Goal: Information Seeking & Learning: Find specific fact

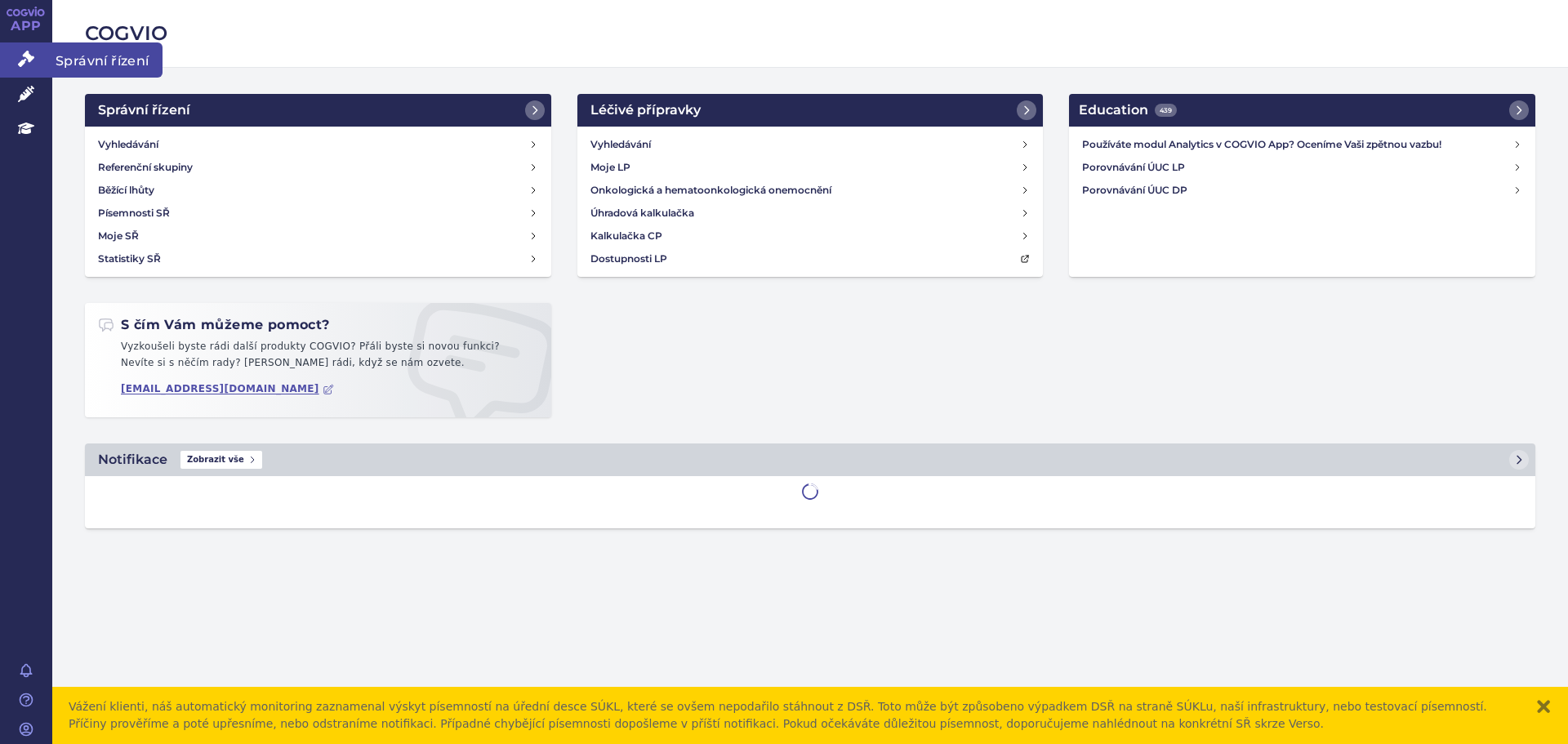
click at [28, 54] on icon at bounding box center [26, 59] width 17 height 16
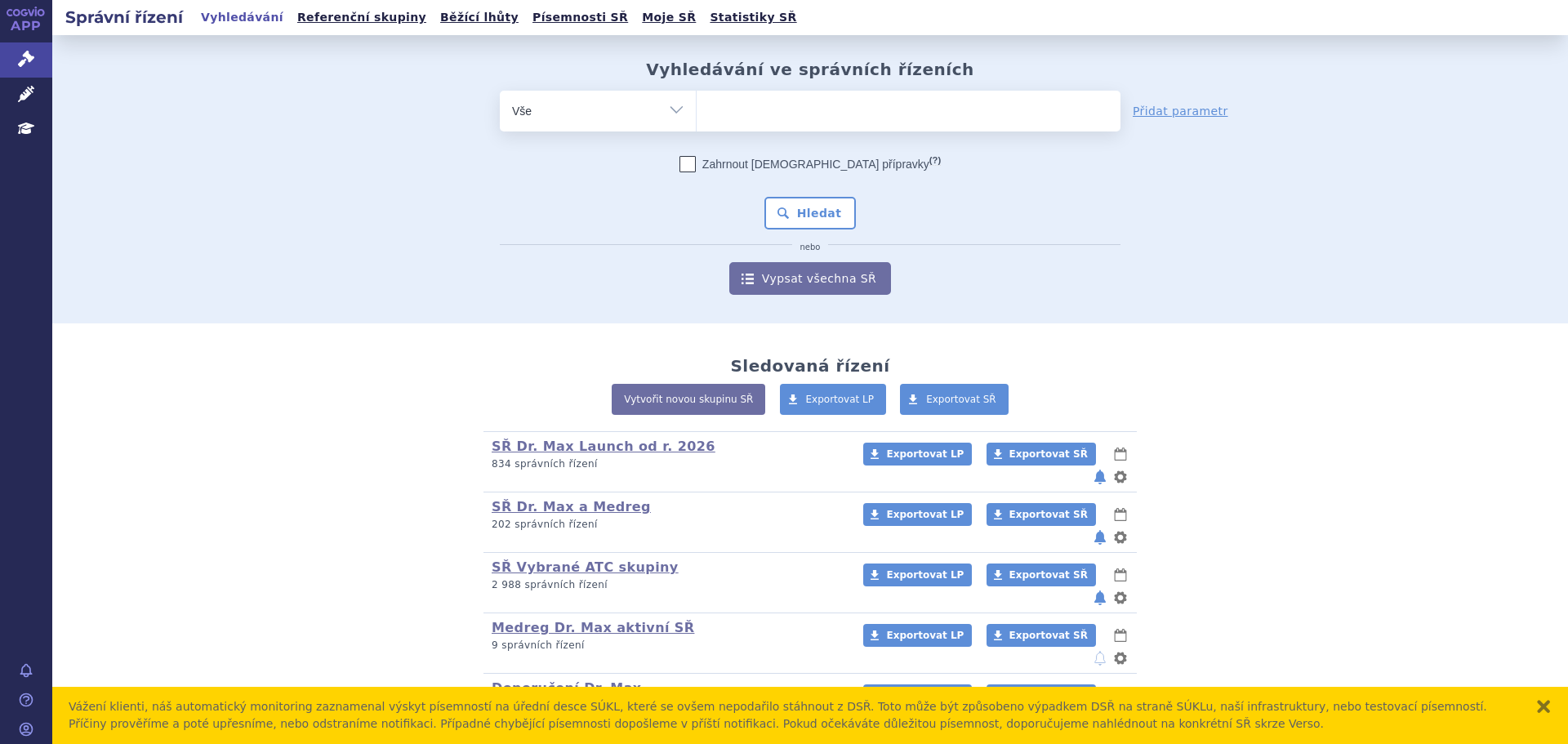
click at [662, 109] on select "Vše Spisová značka Typ SŘ Přípravek/SUKL kód Účastník/Držitel" at bounding box center [598, 109] width 196 height 37
select select "filter-product"
click at [500, 91] on select "Vše Spisová značka Typ SŘ Přípravek/SUKL kód Účastník/Držitel" at bounding box center [598, 109] width 196 height 37
click at [736, 112] on ul at bounding box center [909, 108] width 424 height 35
click at [697, 112] on select at bounding box center [696, 110] width 1 height 40
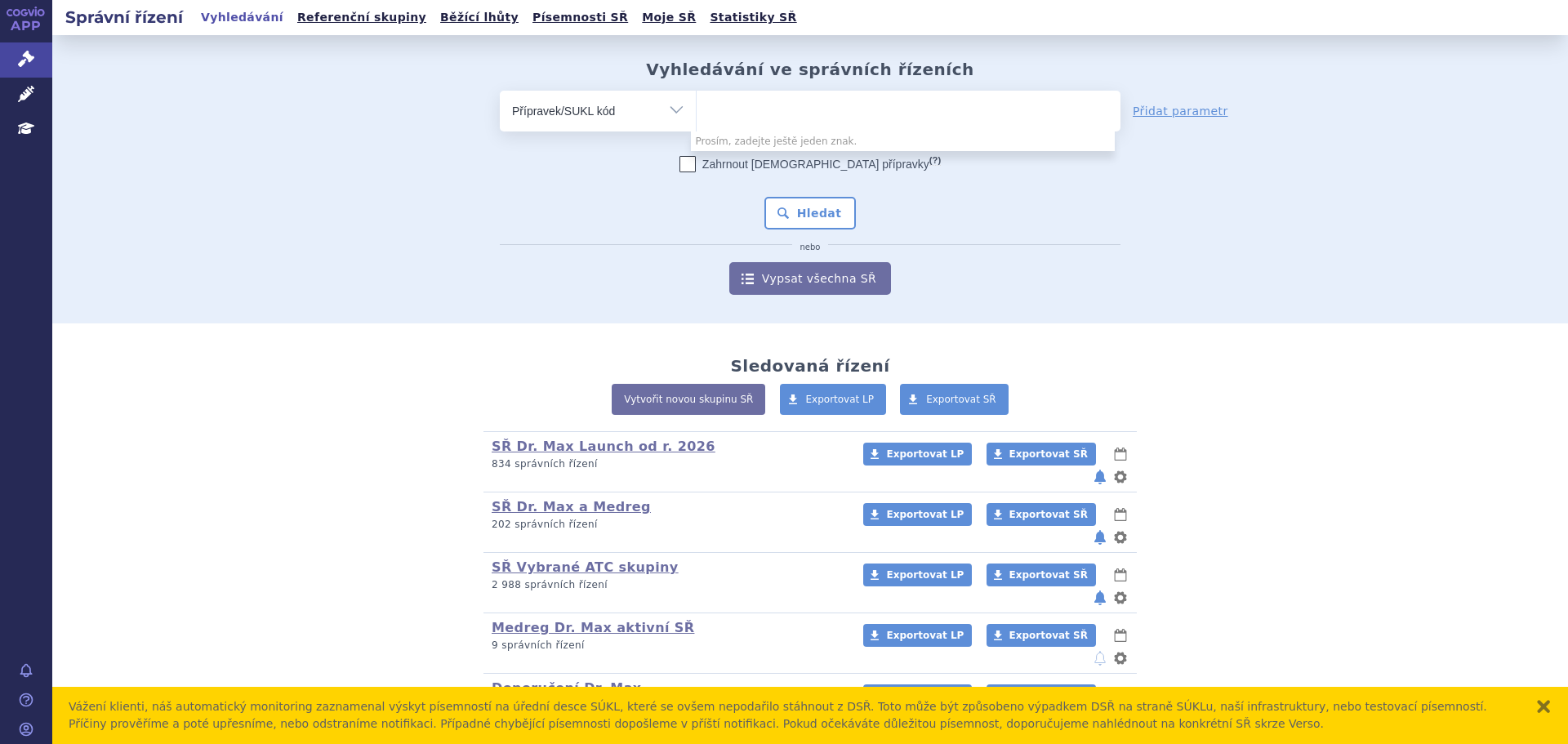
paste input "0259230"
type input "0259230"
select select "0259230"
click at [820, 219] on button "Hledat" at bounding box center [810, 214] width 92 height 33
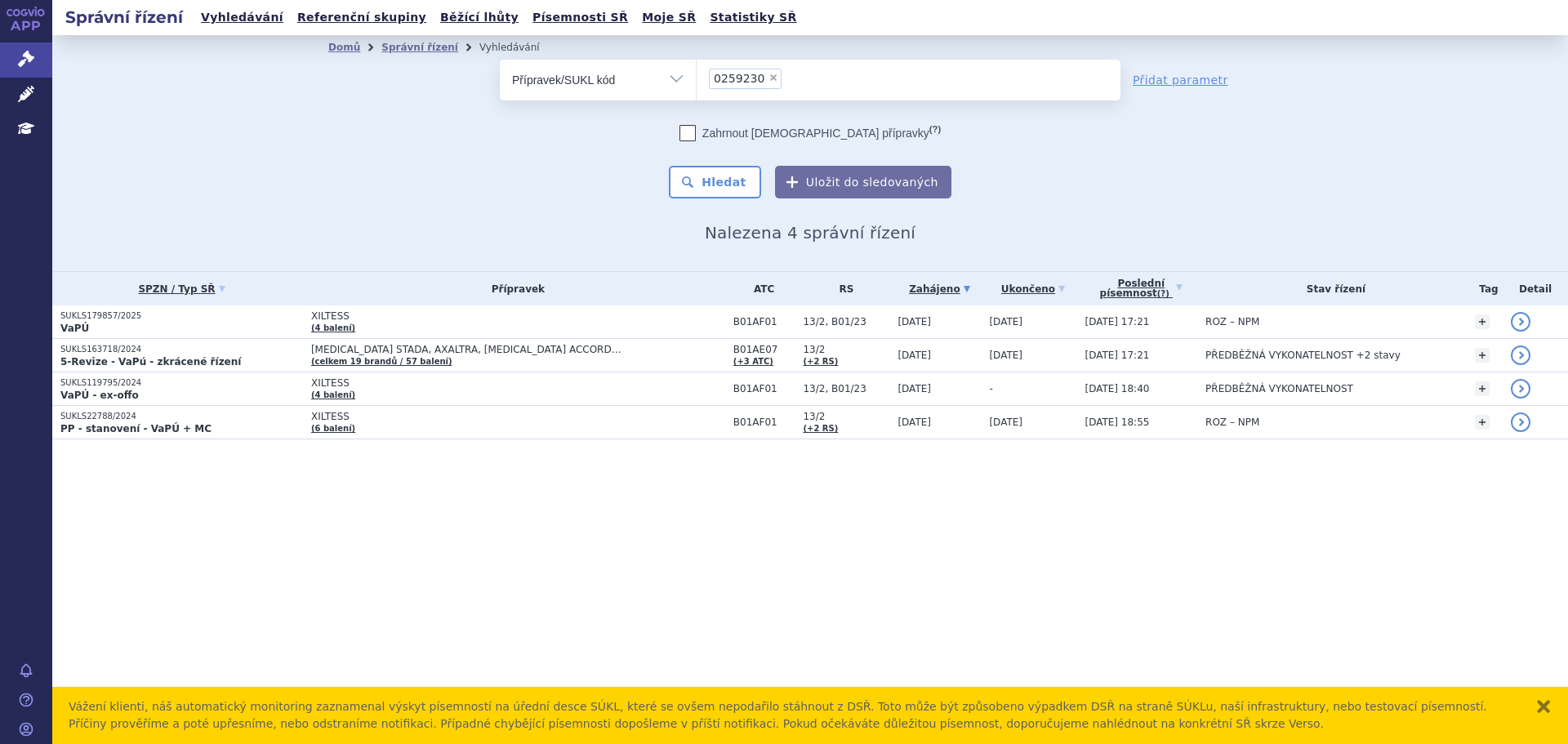
click at [768, 74] on span "×" at bounding box center [773, 78] width 10 height 10
click at [697, 74] on select "0259230" at bounding box center [696, 78] width 1 height 40
select select
type input "0259235"
select select "0259235"
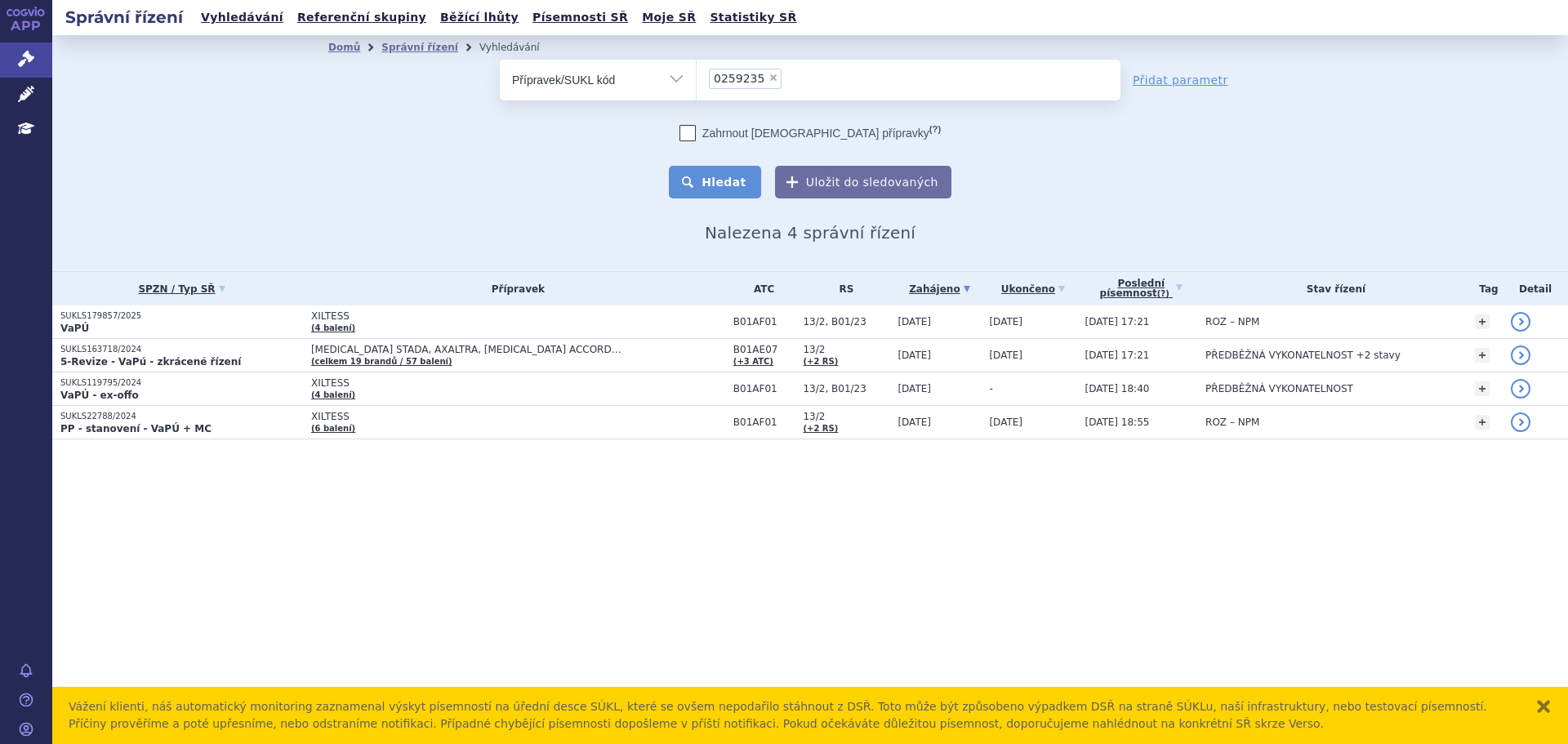
click at [732, 194] on button "Hledat" at bounding box center [716, 182] width 92 height 33
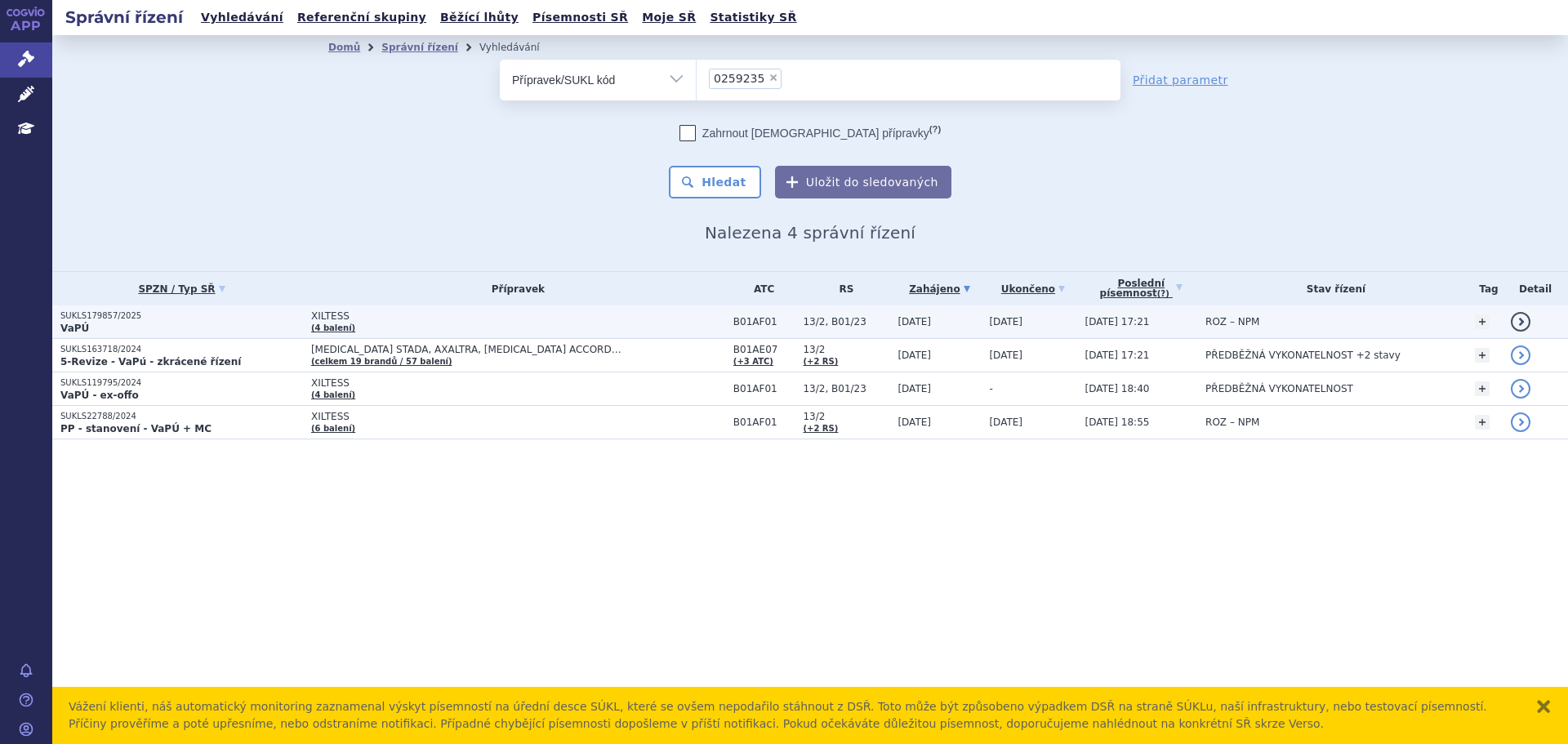
click at [321, 328] on link "(4 balení)" at bounding box center [333, 327] width 44 height 9
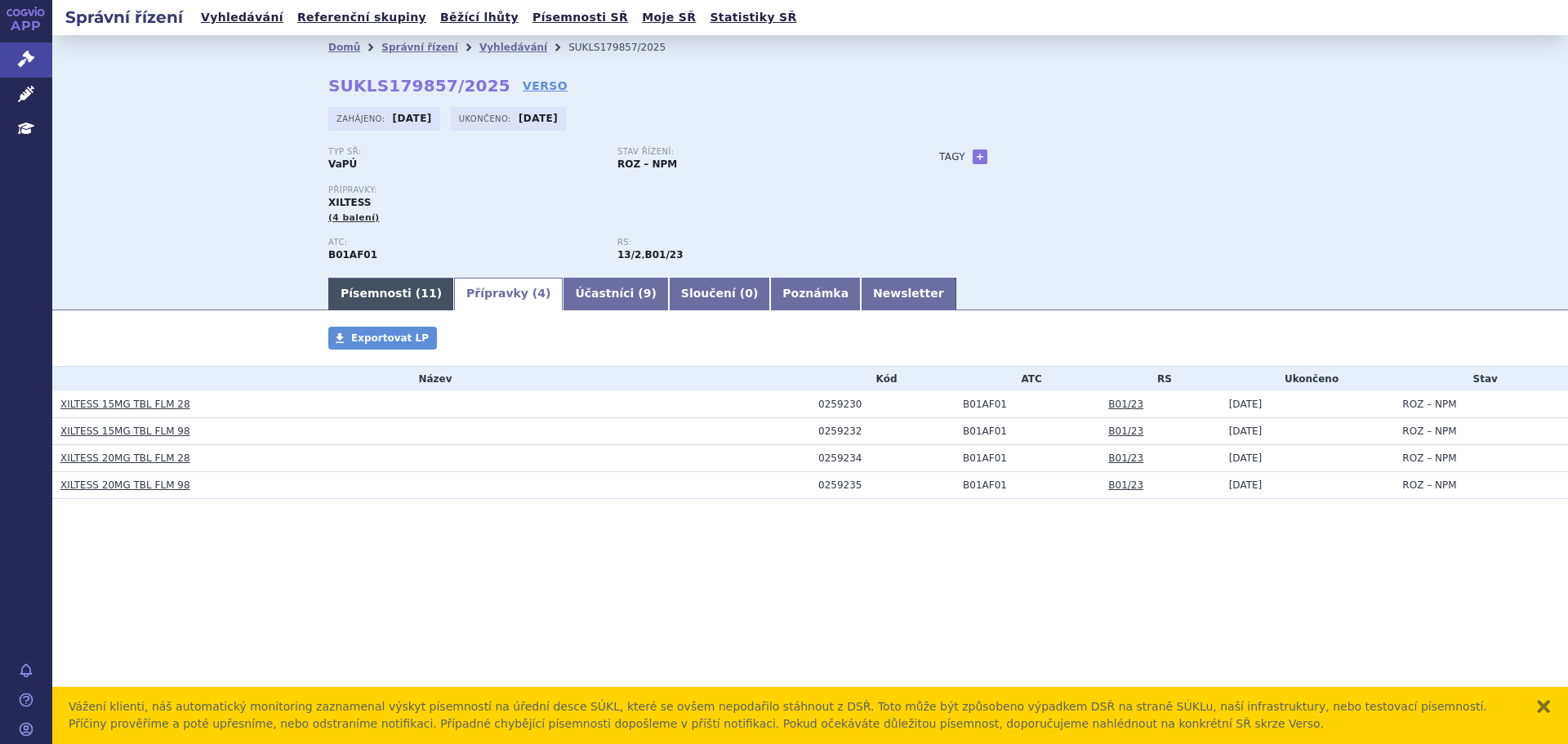
click at [401, 278] on link "Písemnosti ( 11 )" at bounding box center [391, 294] width 125 height 33
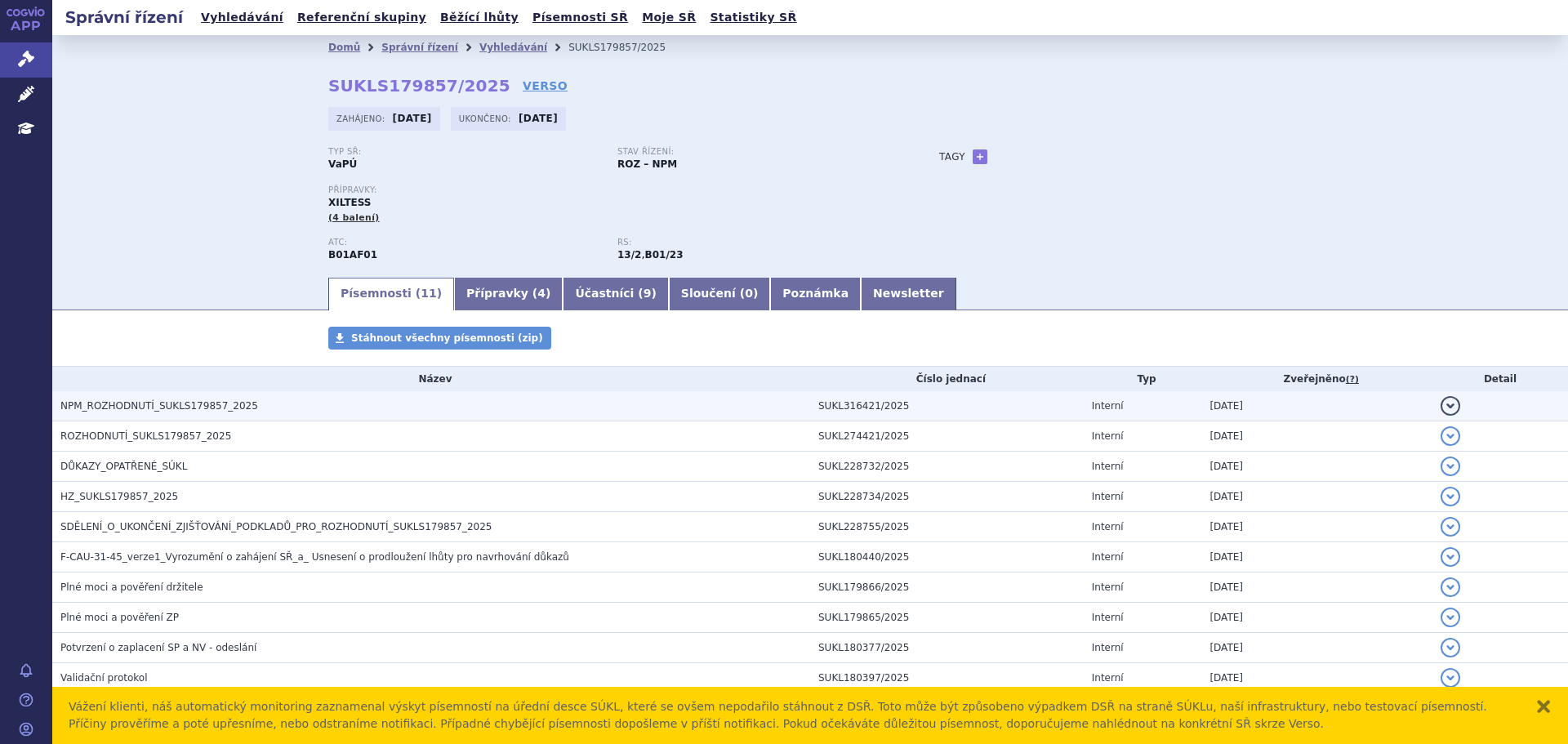
click at [158, 416] on td "NPM_ROZHODNUTÍ_SUKLS179857_2025" at bounding box center [431, 406] width 758 height 31
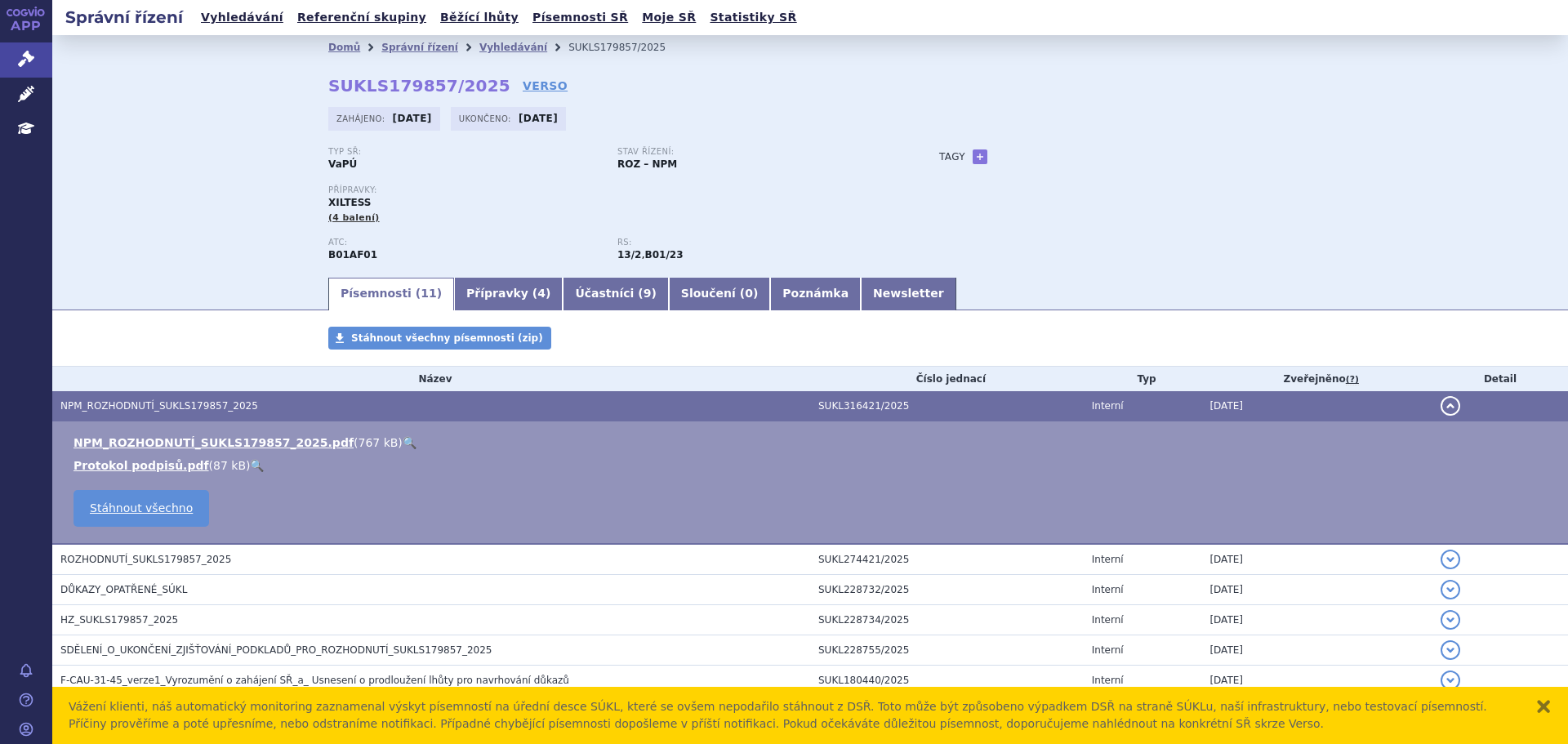
click at [403, 446] on link "🔍" at bounding box center [409, 443] width 14 height 13
click at [1311, 83] on div "Domů Správní řízení Vyhledávání SUKLS179857/2025 SUKLS179857/2025 VERSO Zahájen…" at bounding box center [810, 167] width 1029 height 215
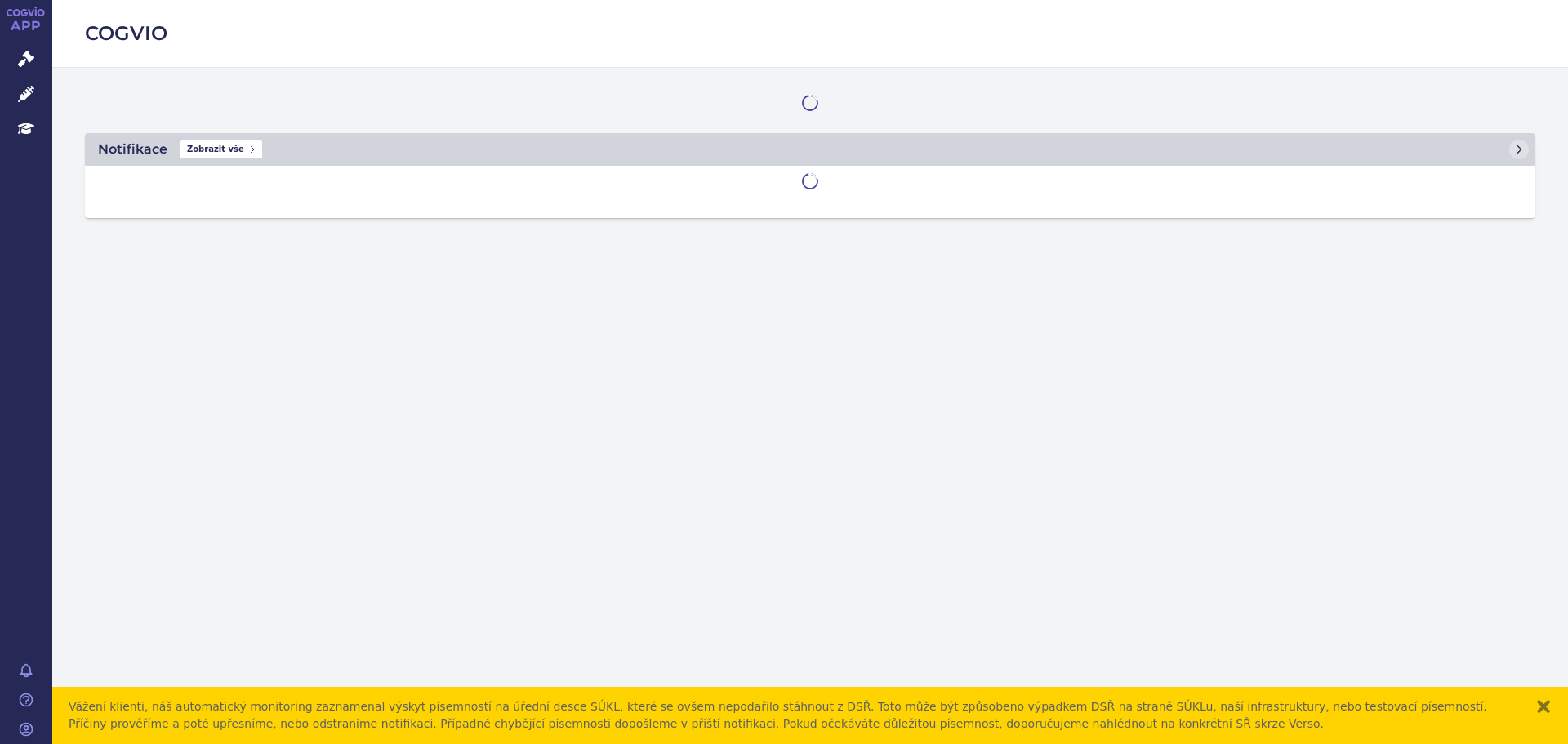
click at [1553, 703] on div "Vážení klienti, náš automatický monitoring zaznamenal výskyt písemností na úřed…" at bounding box center [810, 714] width 1516 height 57
click at [1550, 706] on button "zavřít" at bounding box center [1544, 706] width 17 height 16
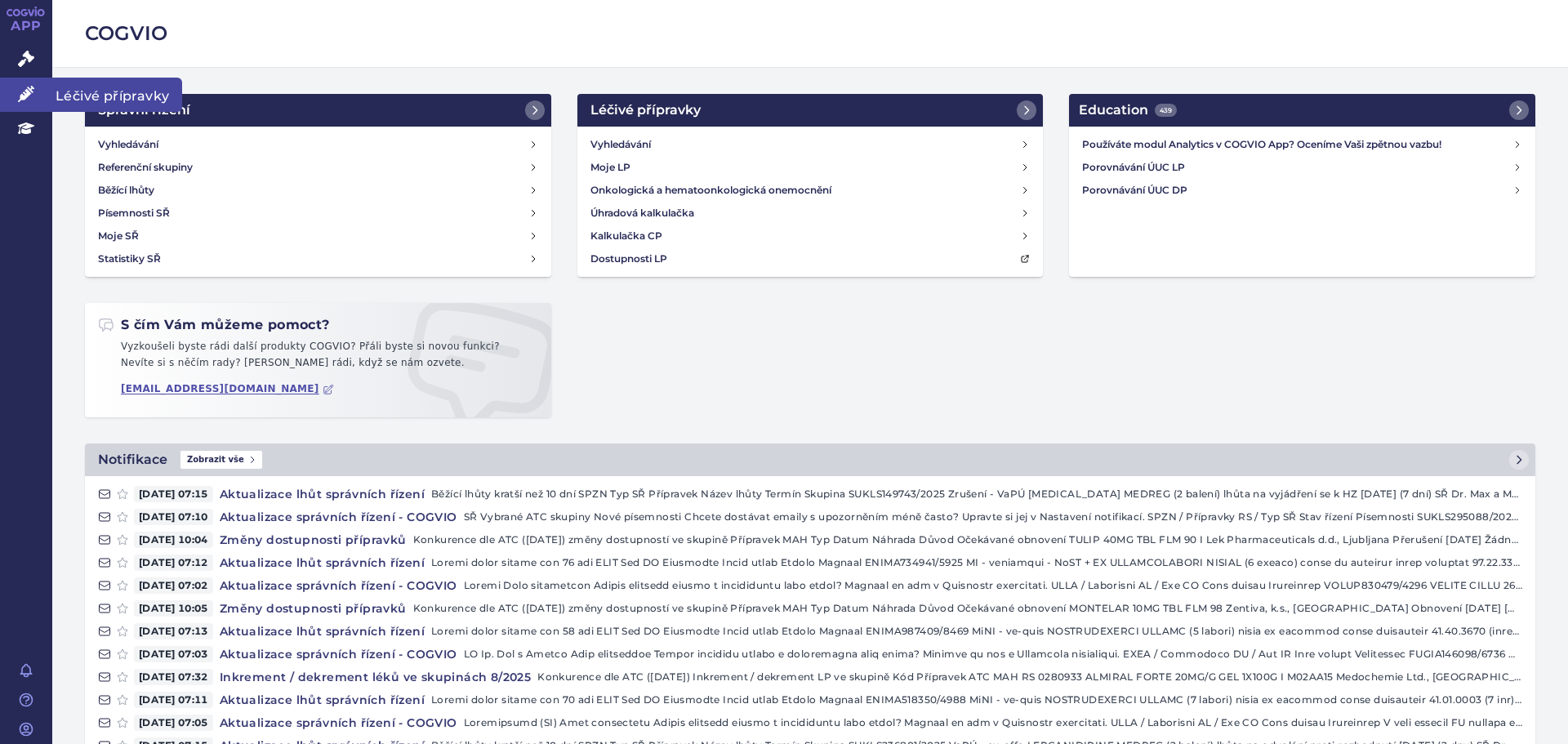
click at [14, 94] on link "Léčivé přípravky" at bounding box center [26, 95] width 52 height 35
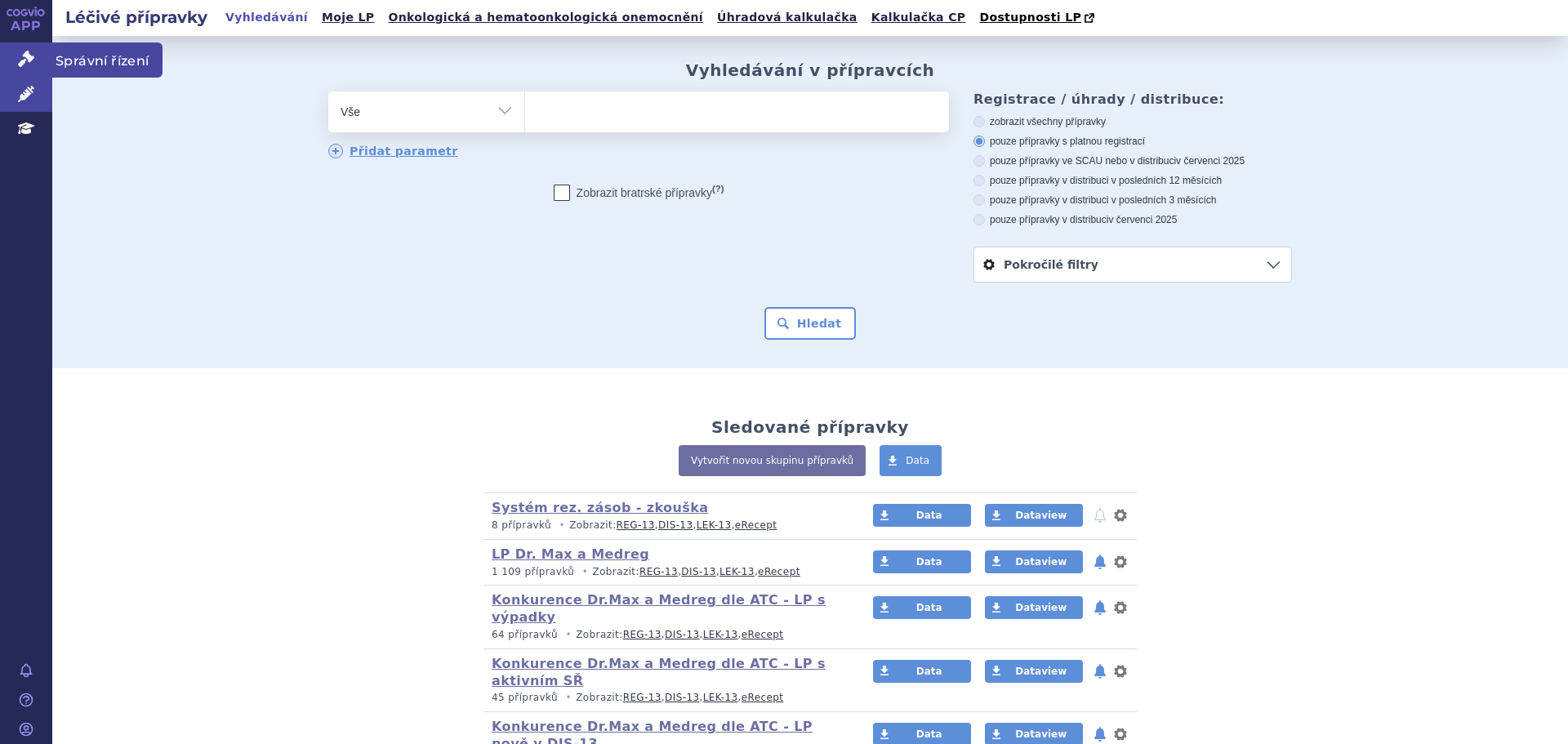
click at [12, 45] on link "Správní řízení" at bounding box center [26, 59] width 52 height 35
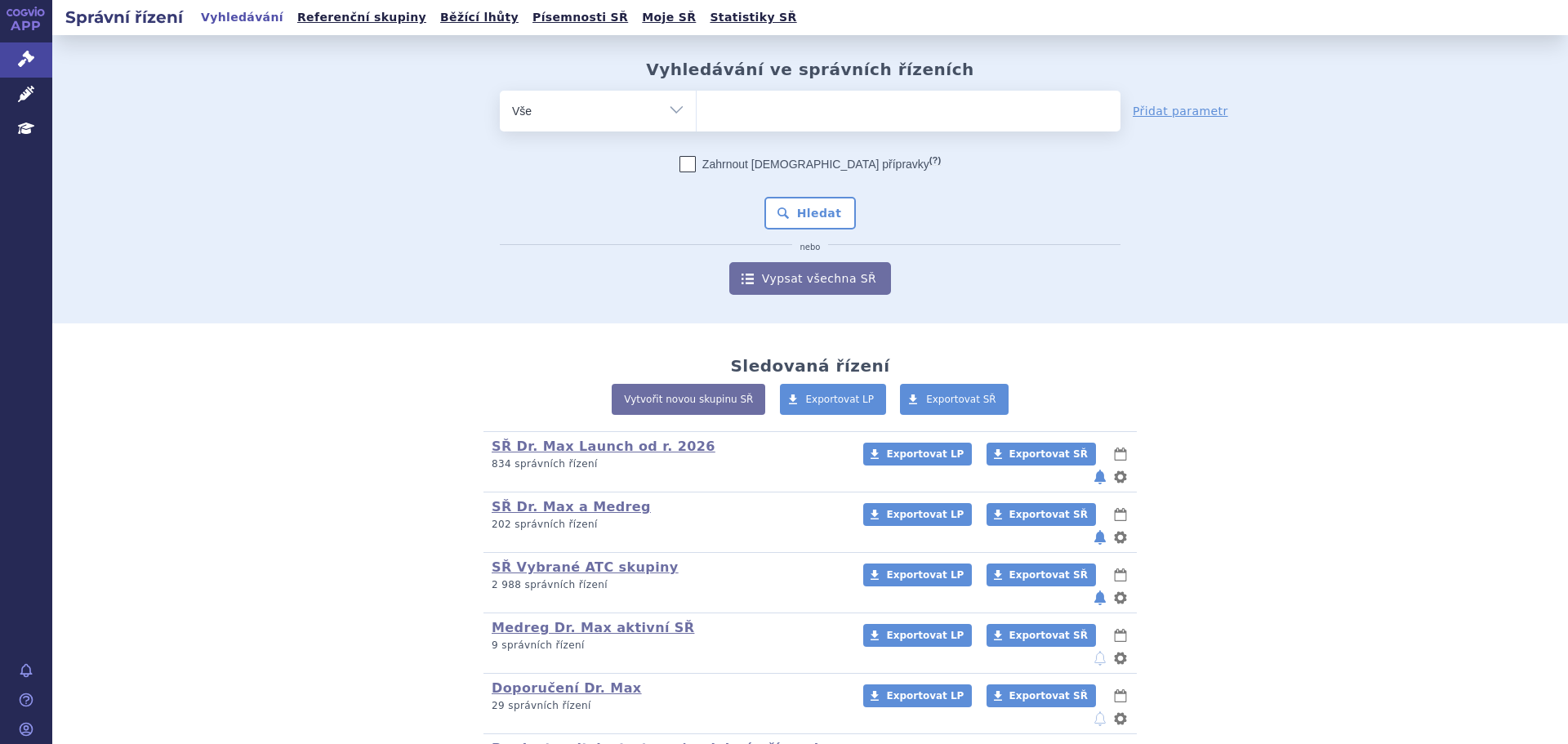
click at [746, 120] on ul at bounding box center [909, 108] width 424 height 35
click at [697, 120] on select at bounding box center [696, 110] width 1 height 40
paste input "0168897"
type input "0168897"
select select "0168897"
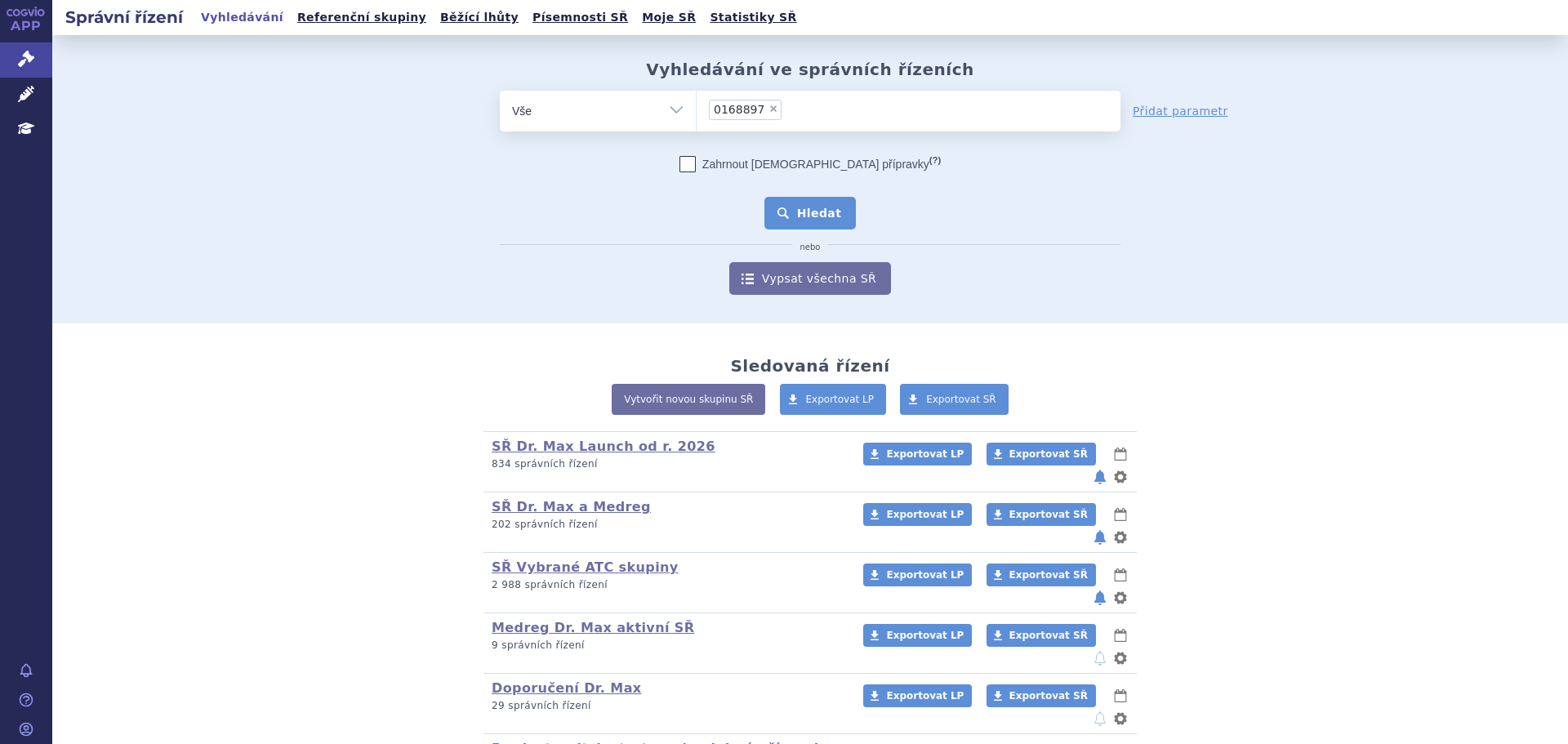
click at [816, 213] on button "Hledat" at bounding box center [810, 214] width 92 height 33
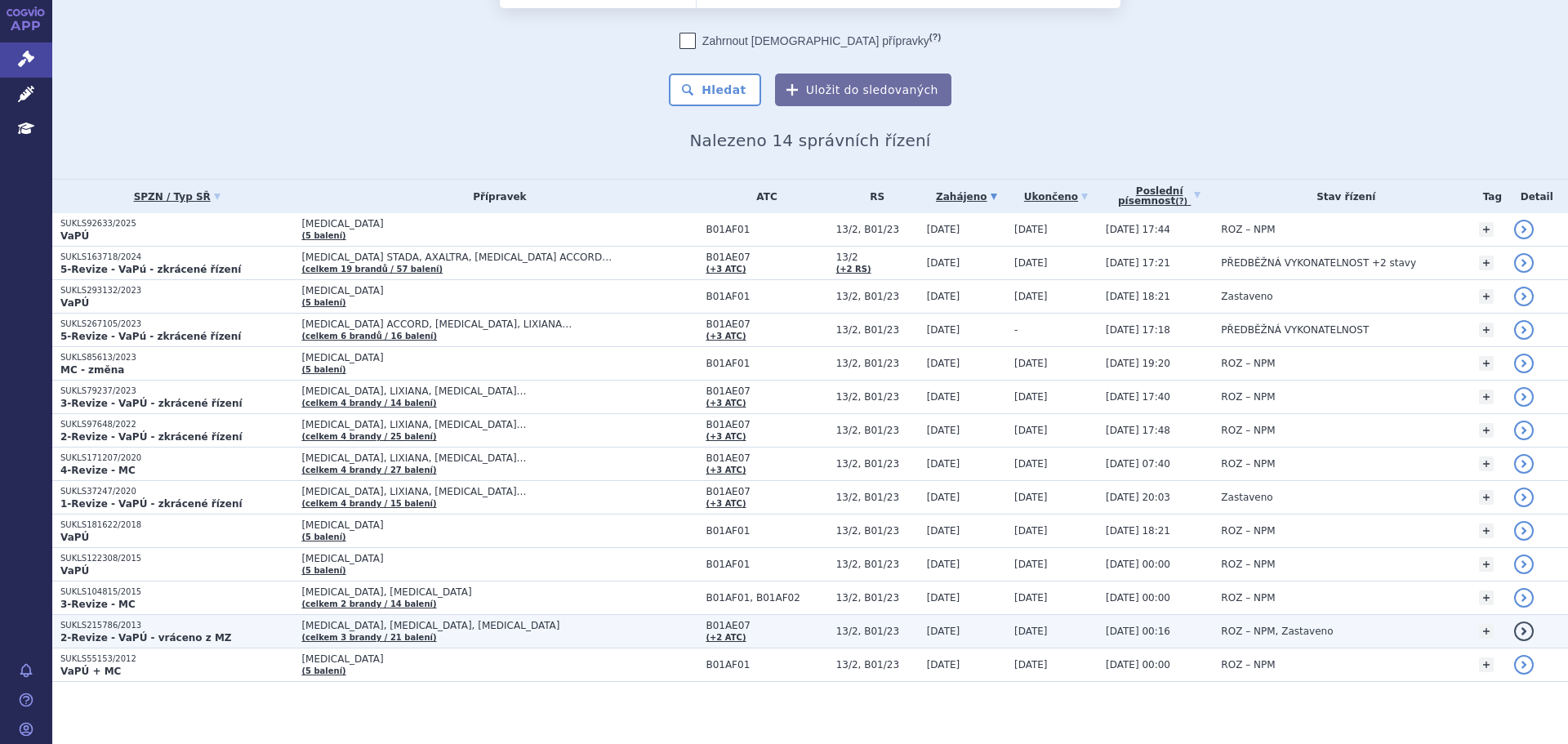
scroll to position [96, 0]
